Goal: Task Accomplishment & Management: Use online tool/utility

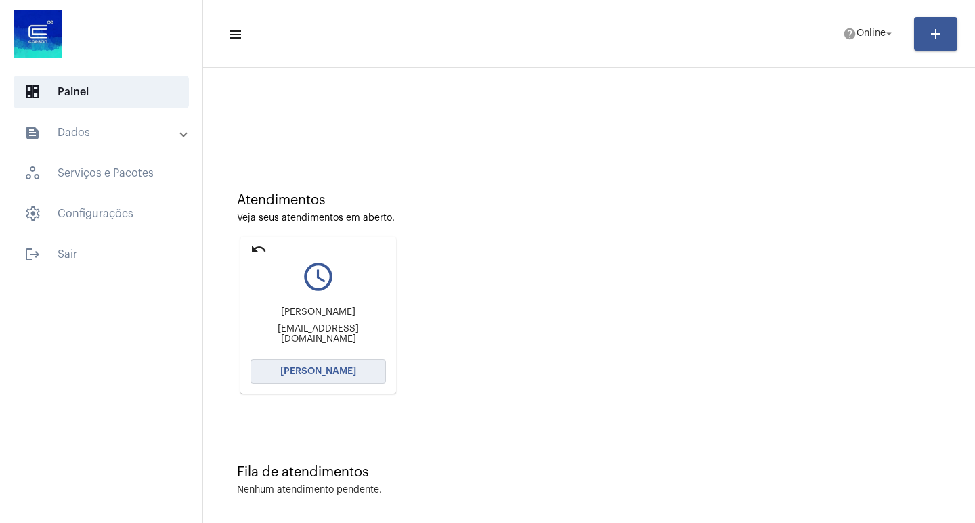
click at [311, 366] on button "[PERSON_NAME]" at bounding box center [318, 372] width 135 height 24
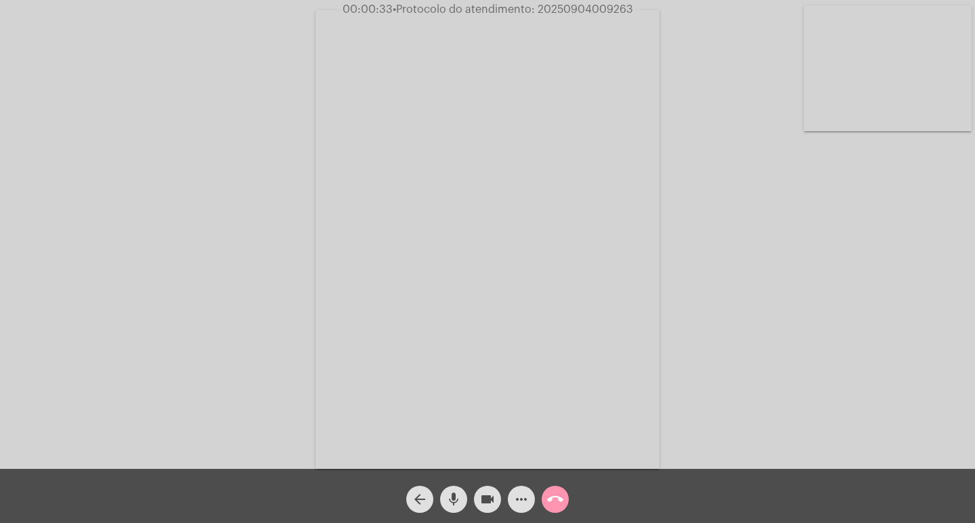
click at [875, 368] on div "Acessando Câmera e Microfone..." at bounding box center [487, 237] width 972 height 469
click at [437, 482] on div "mic" at bounding box center [454, 496] width 34 height 34
click at [448, 494] on mat-icon "mic_off" at bounding box center [453, 500] width 16 height 16
click at [452, 497] on mat-icon "mic" at bounding box center [453, 500] width 16 height 16
click at [473, 497] on div "videocam" at bounding box center [488, 496] width 34 height 34
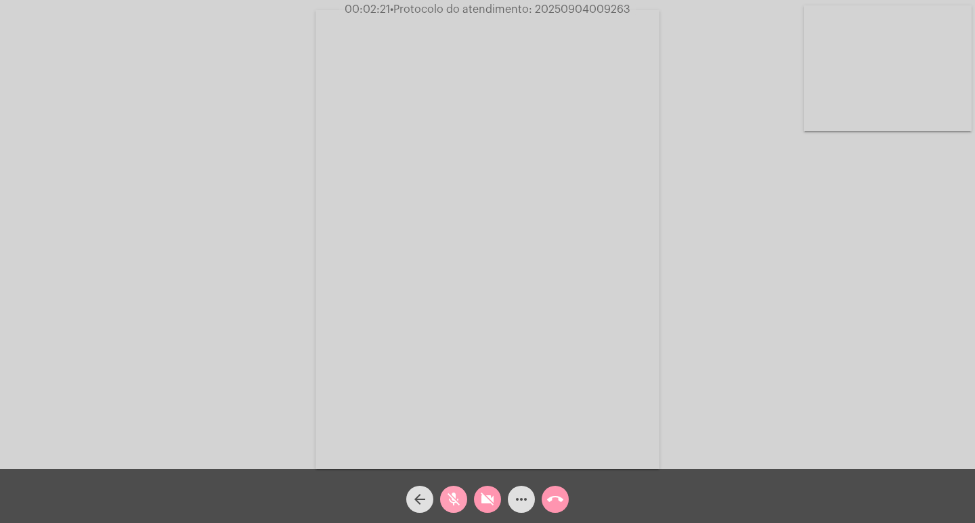
click at [462, 504] on button "mic_off" at bounding box center [453, 499] width 27 height 27
click at [489, 494] on mat-icon "videocam_off" at bounding box center [487, 500] width 16 height 16
click at [584, 6] on span "• Protocolo do atendimento: 20250904009263" at bounding box center [511, 9] width 240 height 11
click at [561, 491] on span "call_end" at bounding box center [555, 499] width 16 height 27
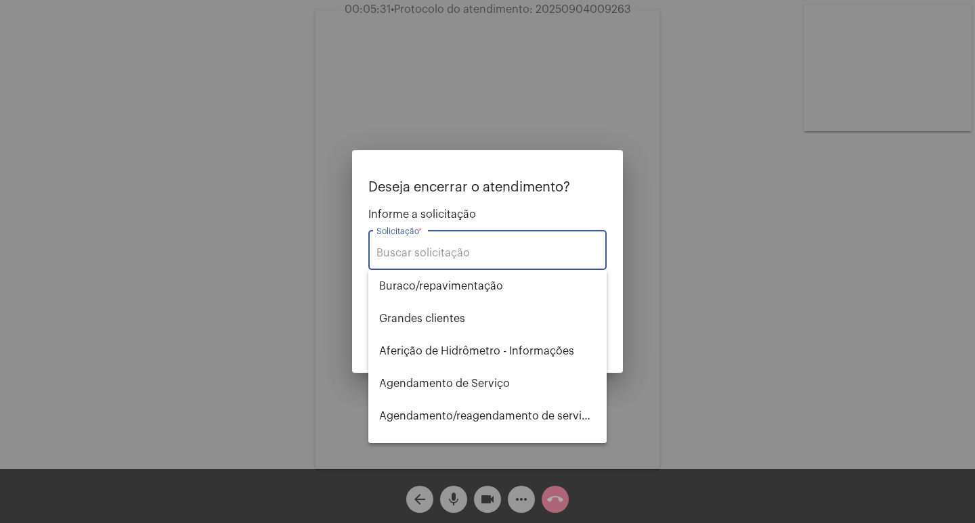
click at [490, 248] on input "Solicitação *" at bounding box center [487, 253] width 222 height 12
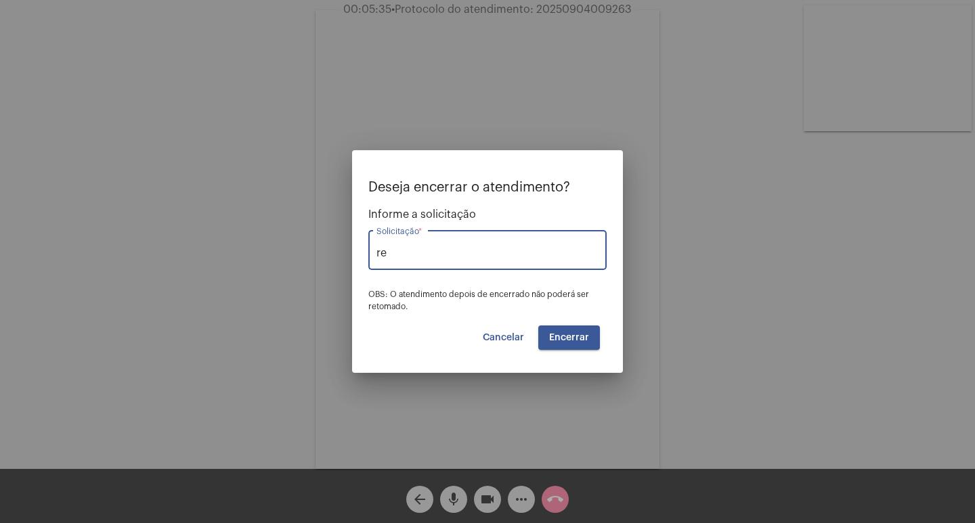
type input "r"
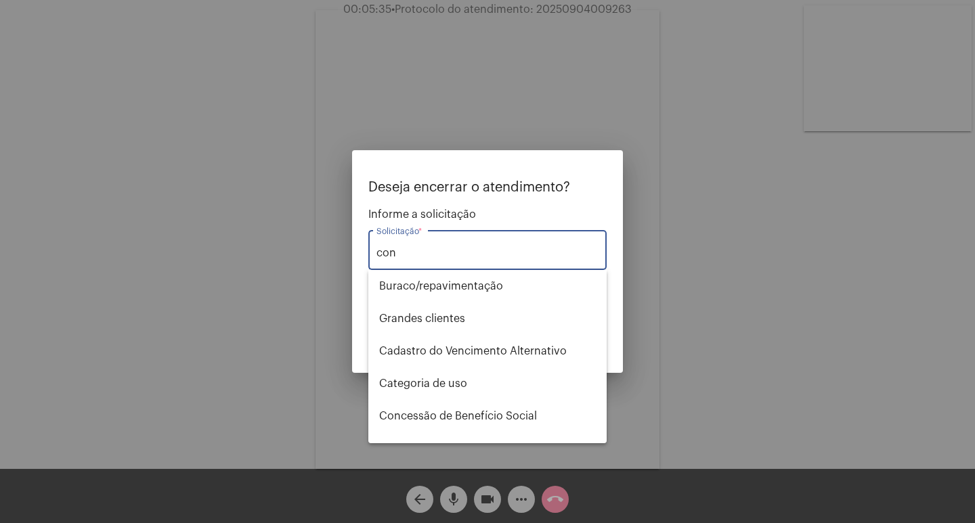
type input "cons"
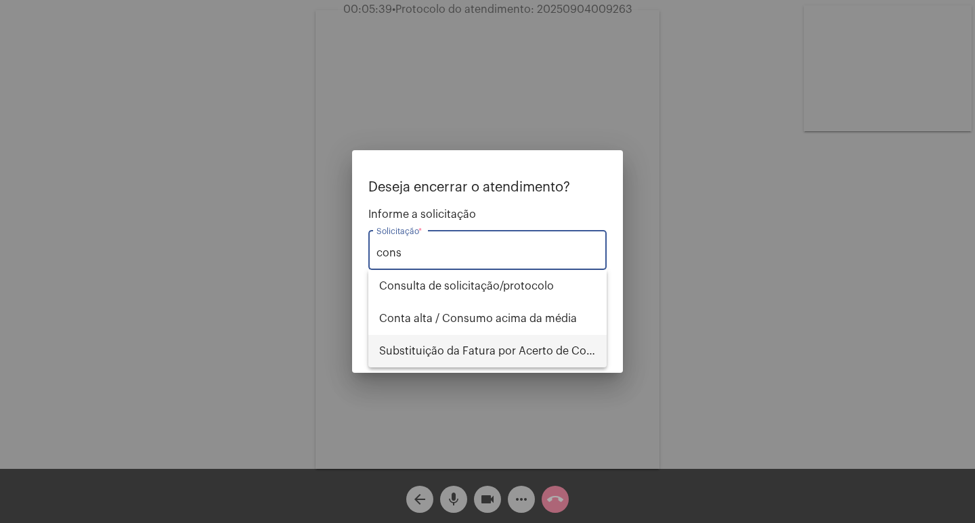
click at [563, 349] on span "Substituição da Fatura por Acerto de Consumo" at bounding box center [487, 351] width 217 height 32
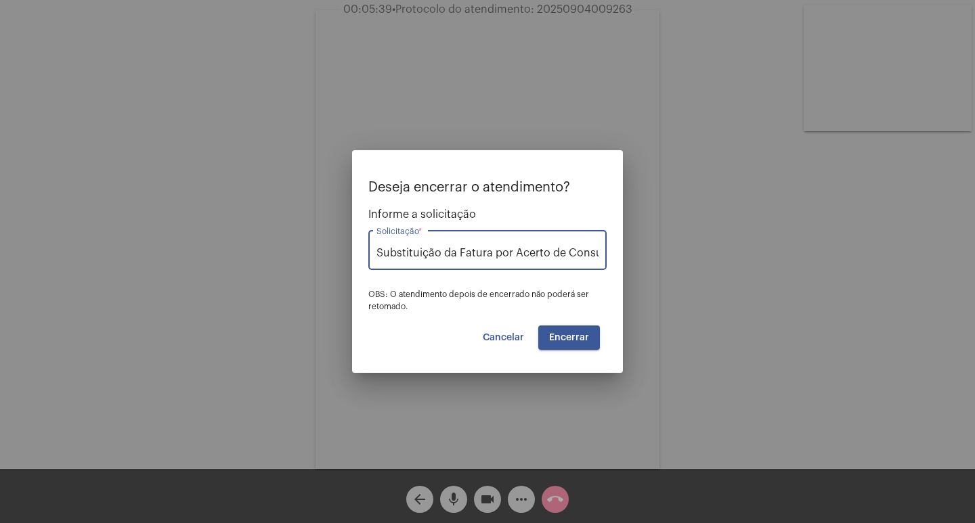
click at [564, 328] on button "Encerrar" at bounding box center [569, 338] width 62 height 24
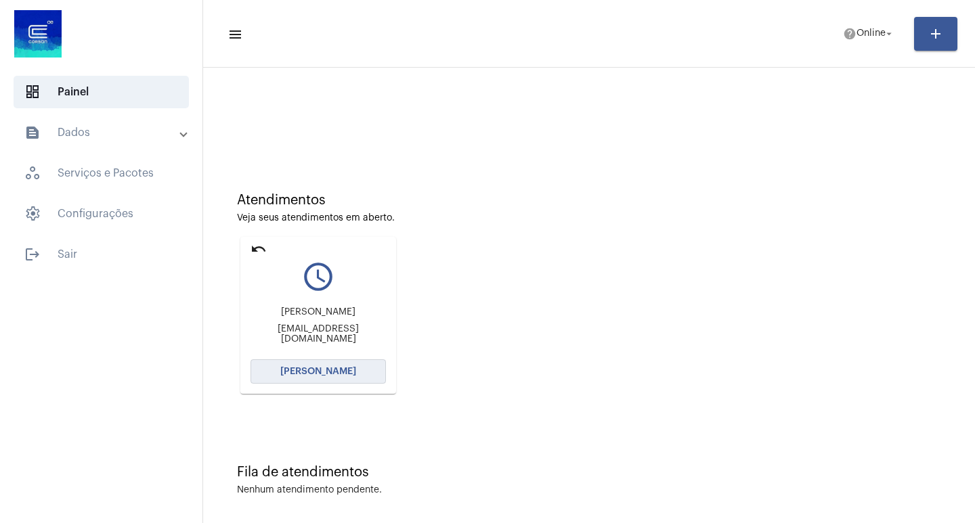
click at [330, 377] on button "[PERSON_NAME]" at bounding box center [318, 372] width 135 height 24
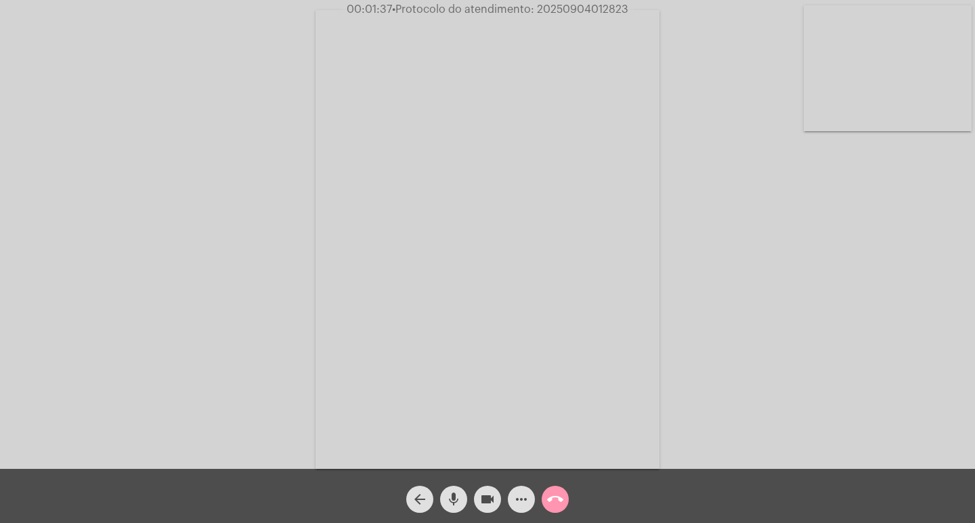
click at [571, 2] on div "Acessando Câmera e Microfone..." at bounding box center [487, 234] width 975 height 469
click at [564, 11] on span "• Protocolo do atendimento: 20250904012823" at bounding box center [511, 9] width 236 height 11
copy span "20250904012823"
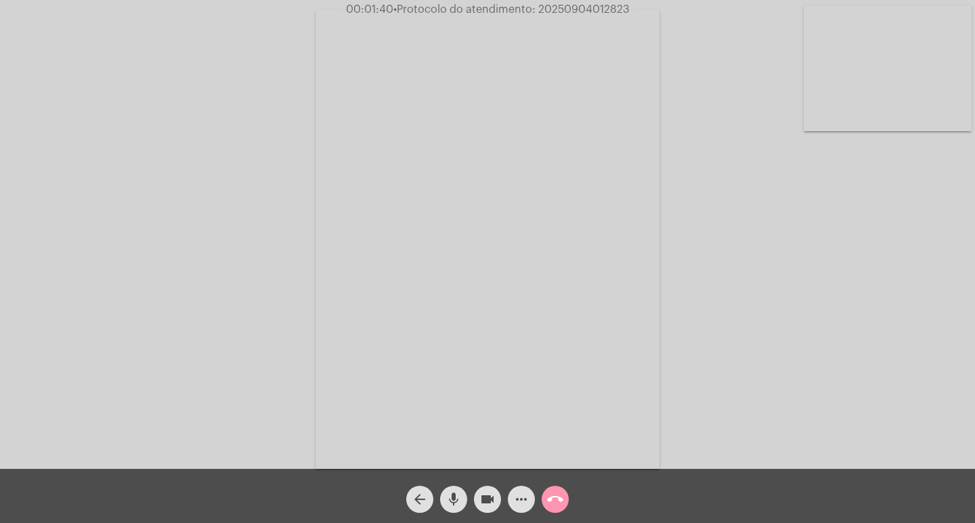
click at [593, 204] on video at bounding box center [488, 239] width 344 height 459
click at [565, 505] on button "call_end" at bounding box center [555, 499] width 27 height 27
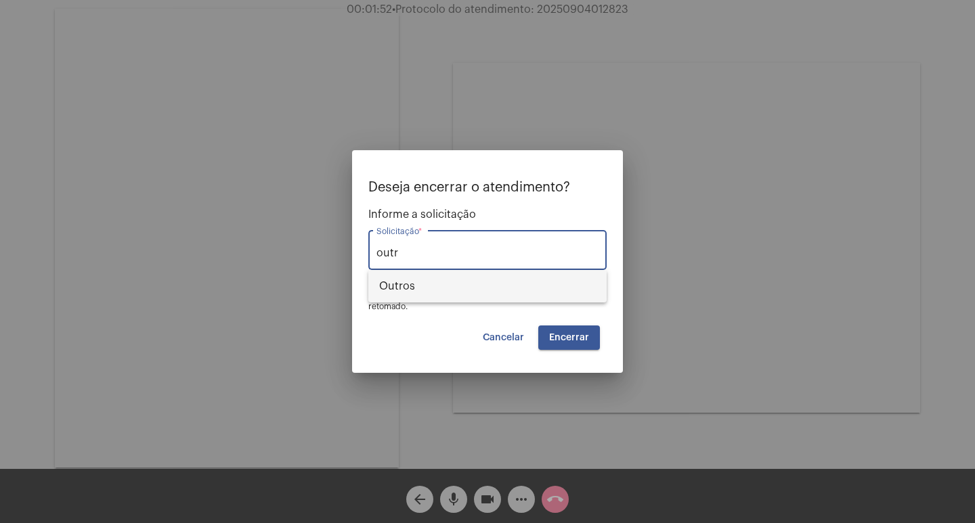
click at [404, 290] on span "Outros" at bounding box center [487, 286] width 217 height 32
type input "Outros"
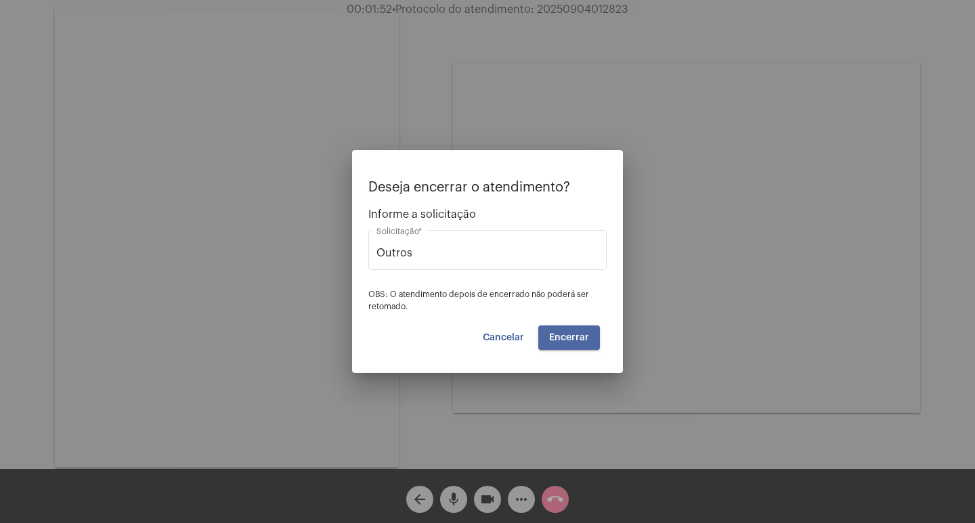
click at [560, 328] on button "Encerrar" at bounding box center [569, 338] width 62 height 24
